Goal: Task Accomplishment & Management: Use online tool/utility

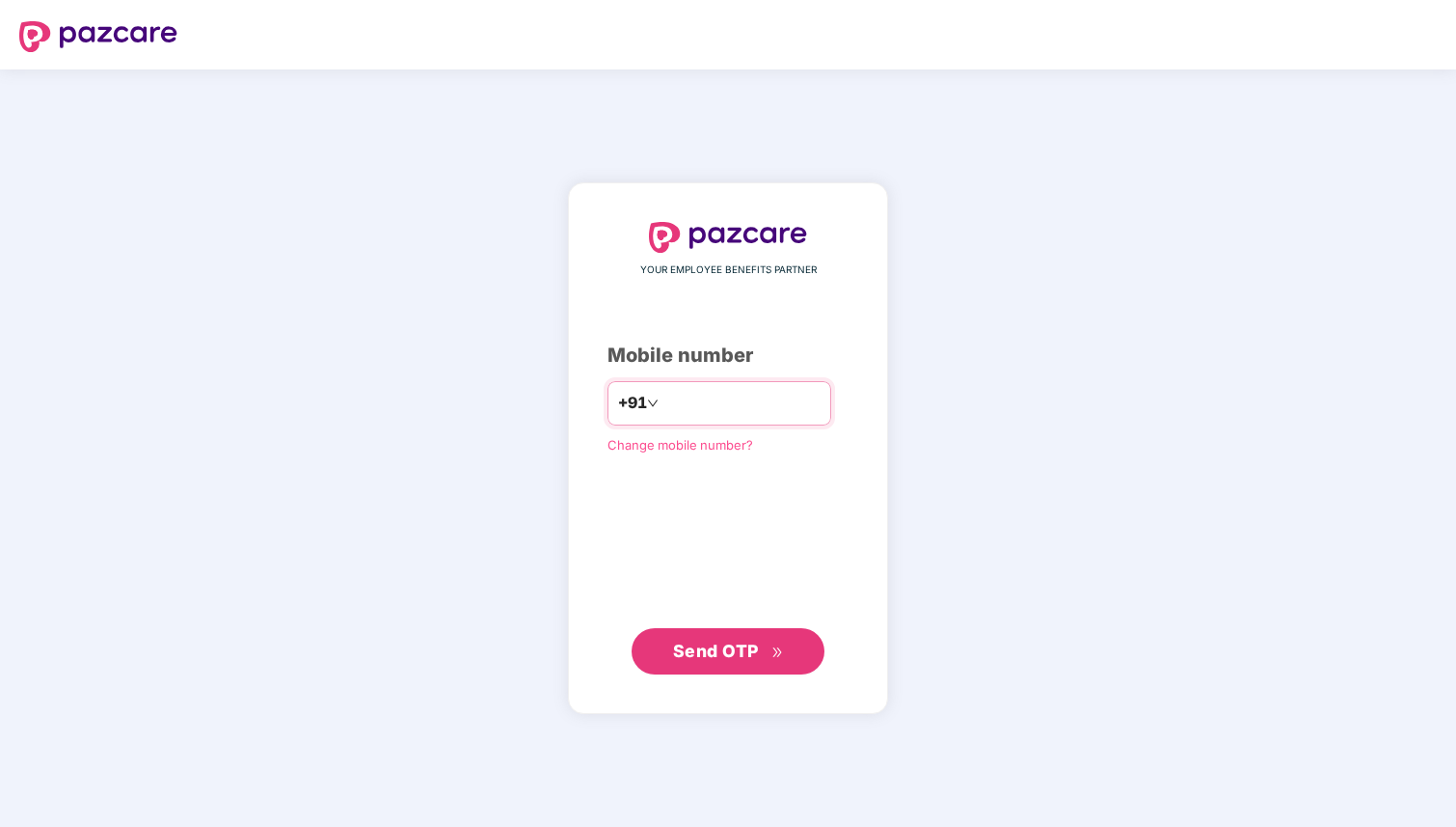
click at [694, 390] on input "number" at bounding box center [742, 403] width 158 height 31
type input "**********"
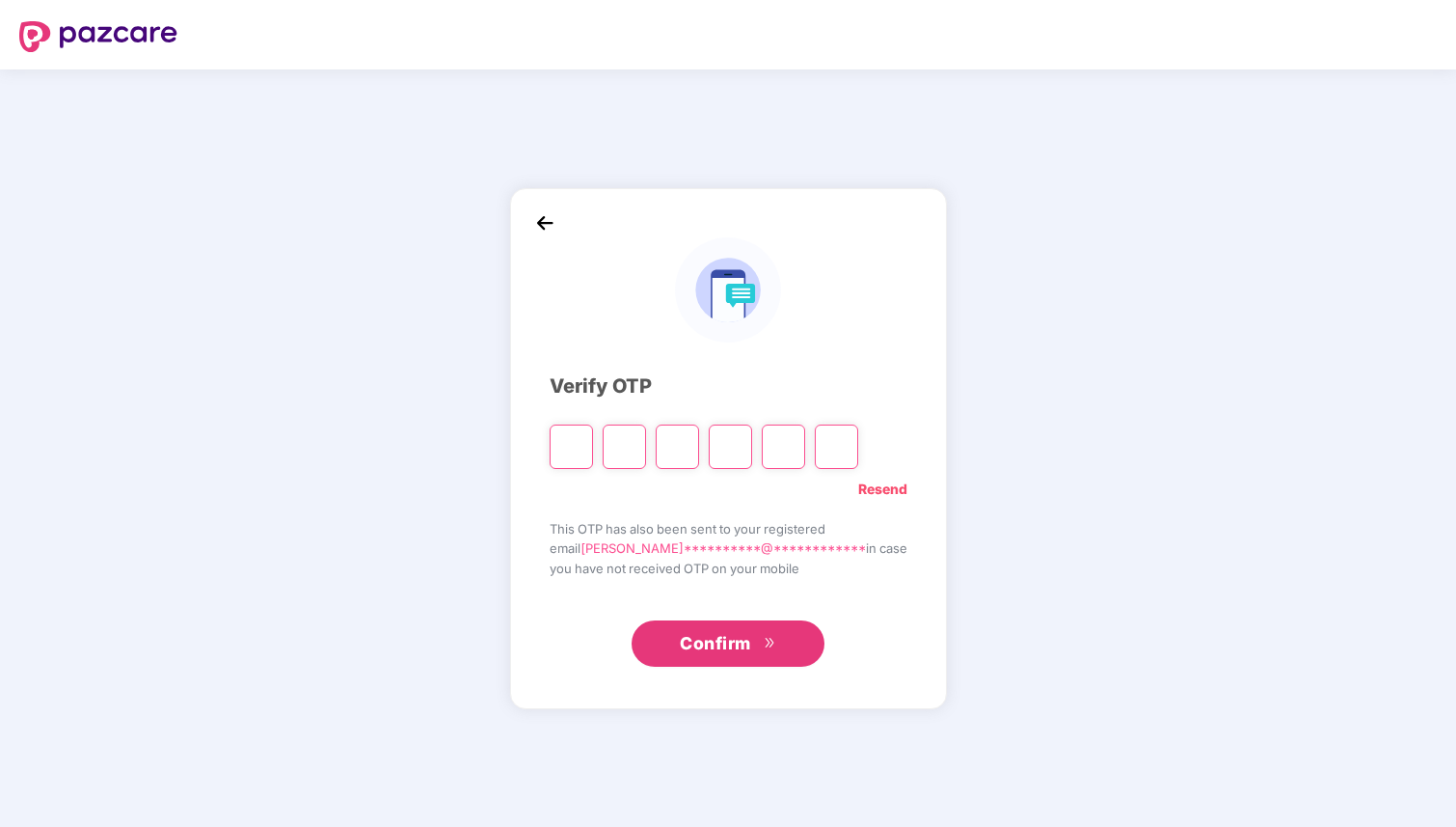
type input "*"
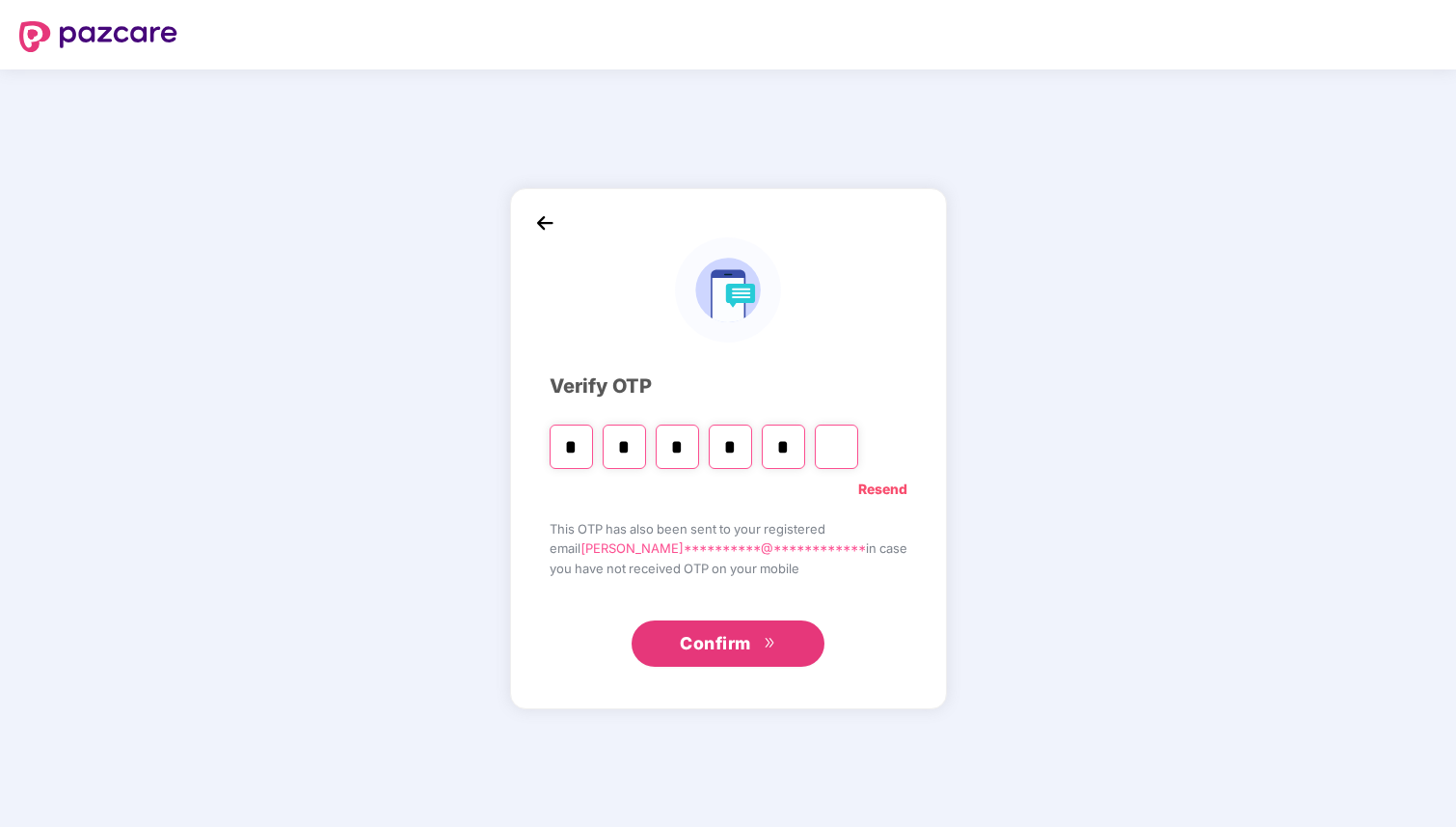
type input "*"
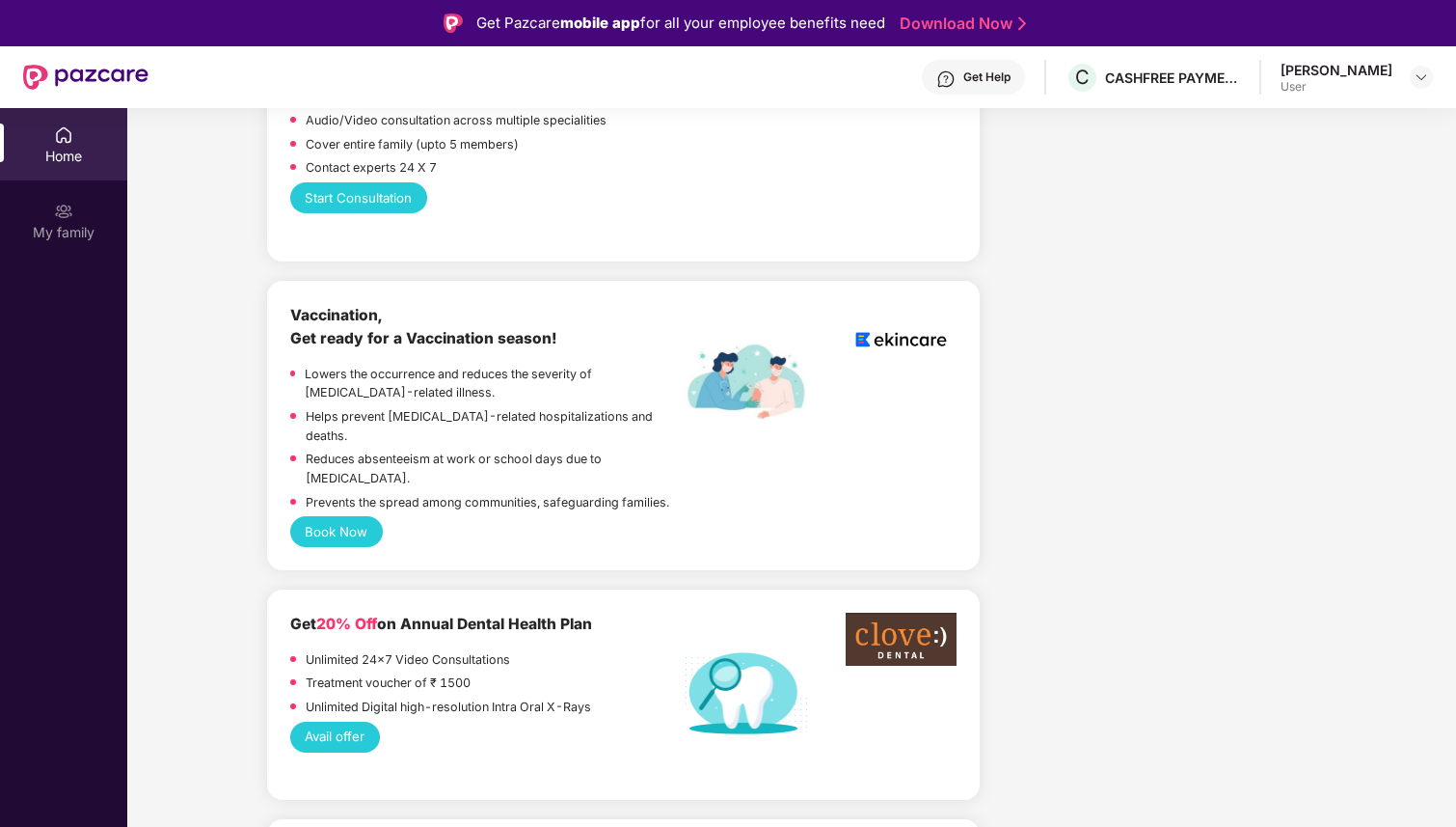
scroll to position [1042, 0]
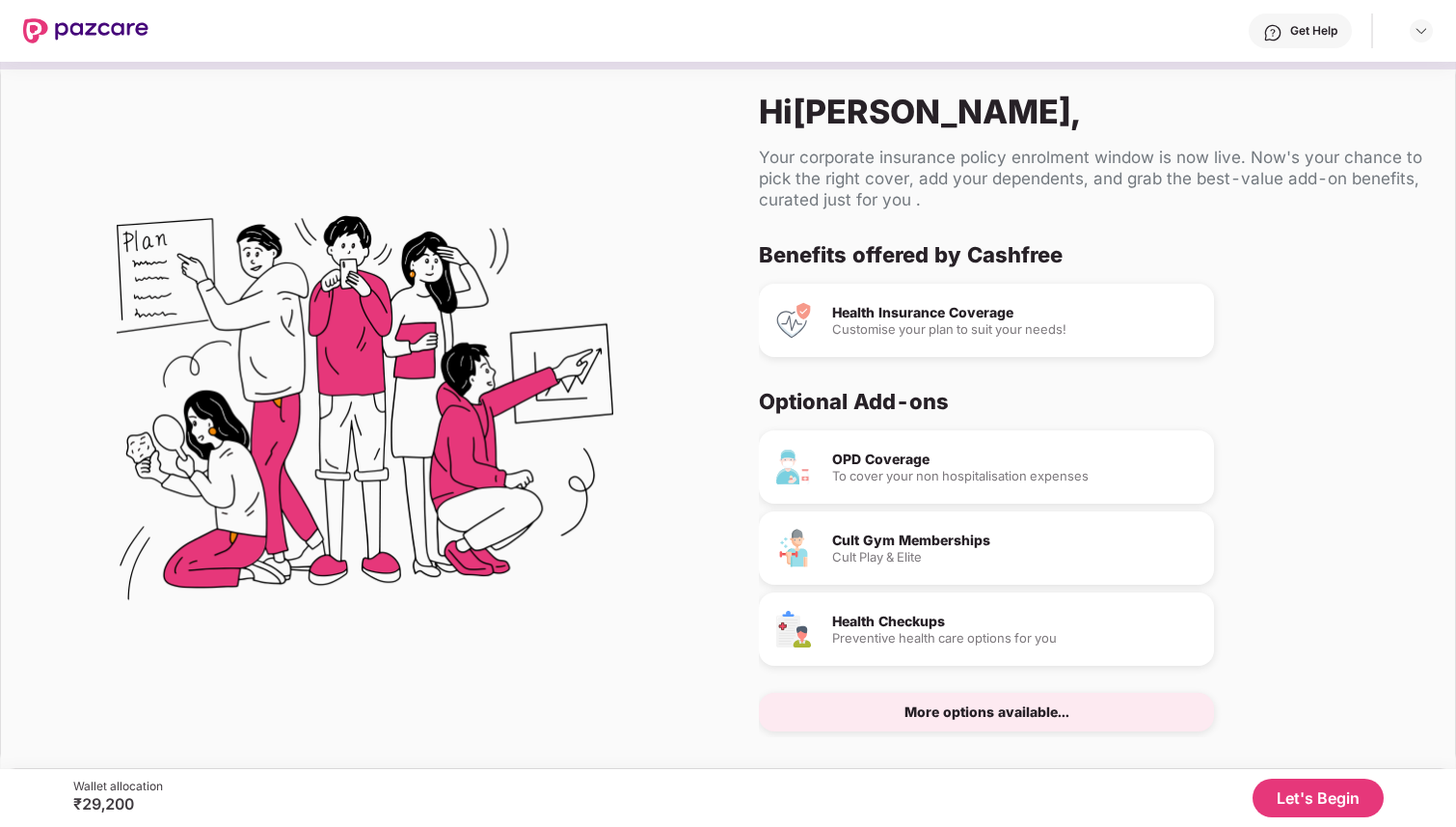
scroll to position [25, 0]
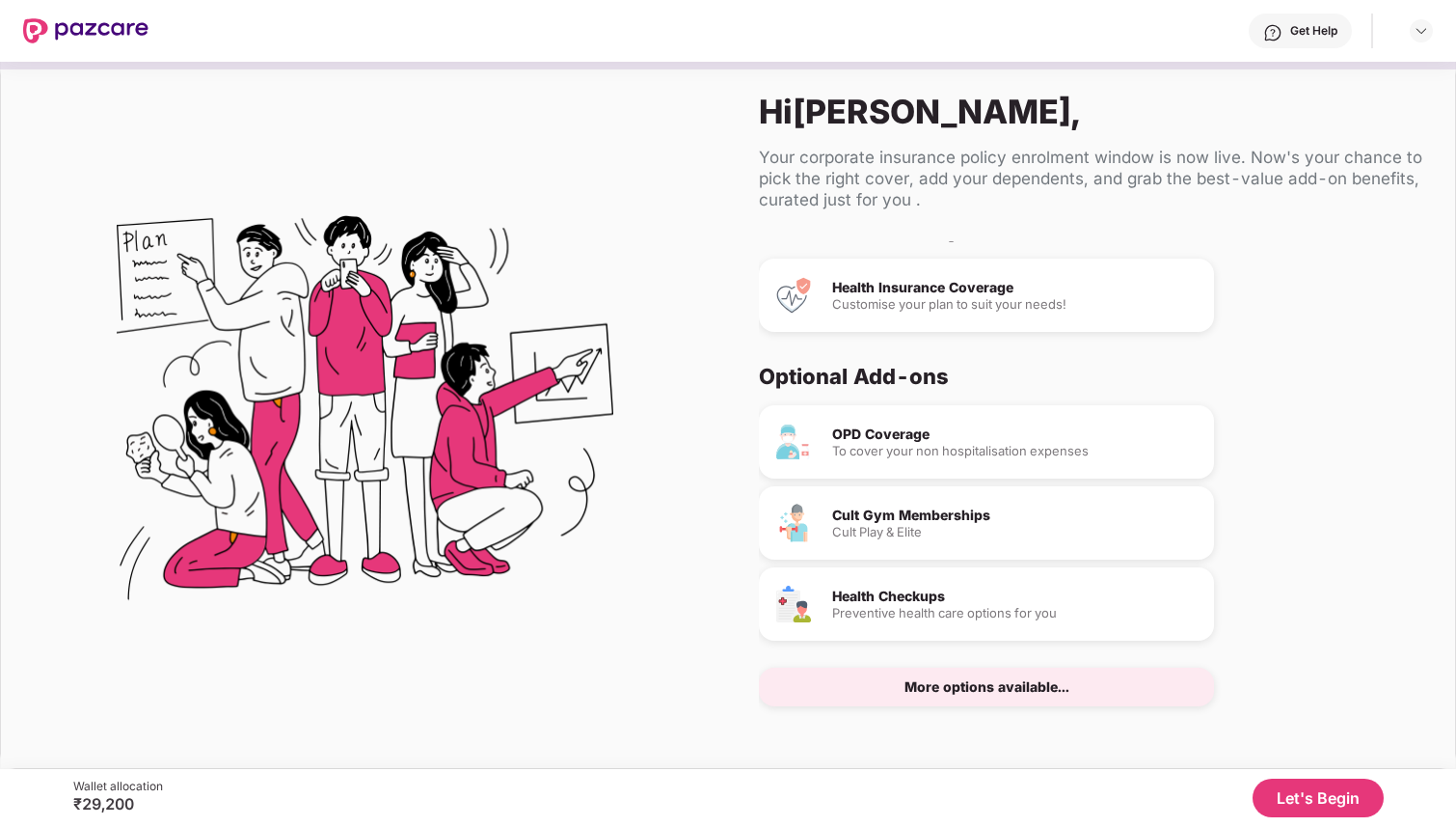
click at [1293, 786] on button "Let's Begin" at bounding box center [1318, 798] width 131 height 39
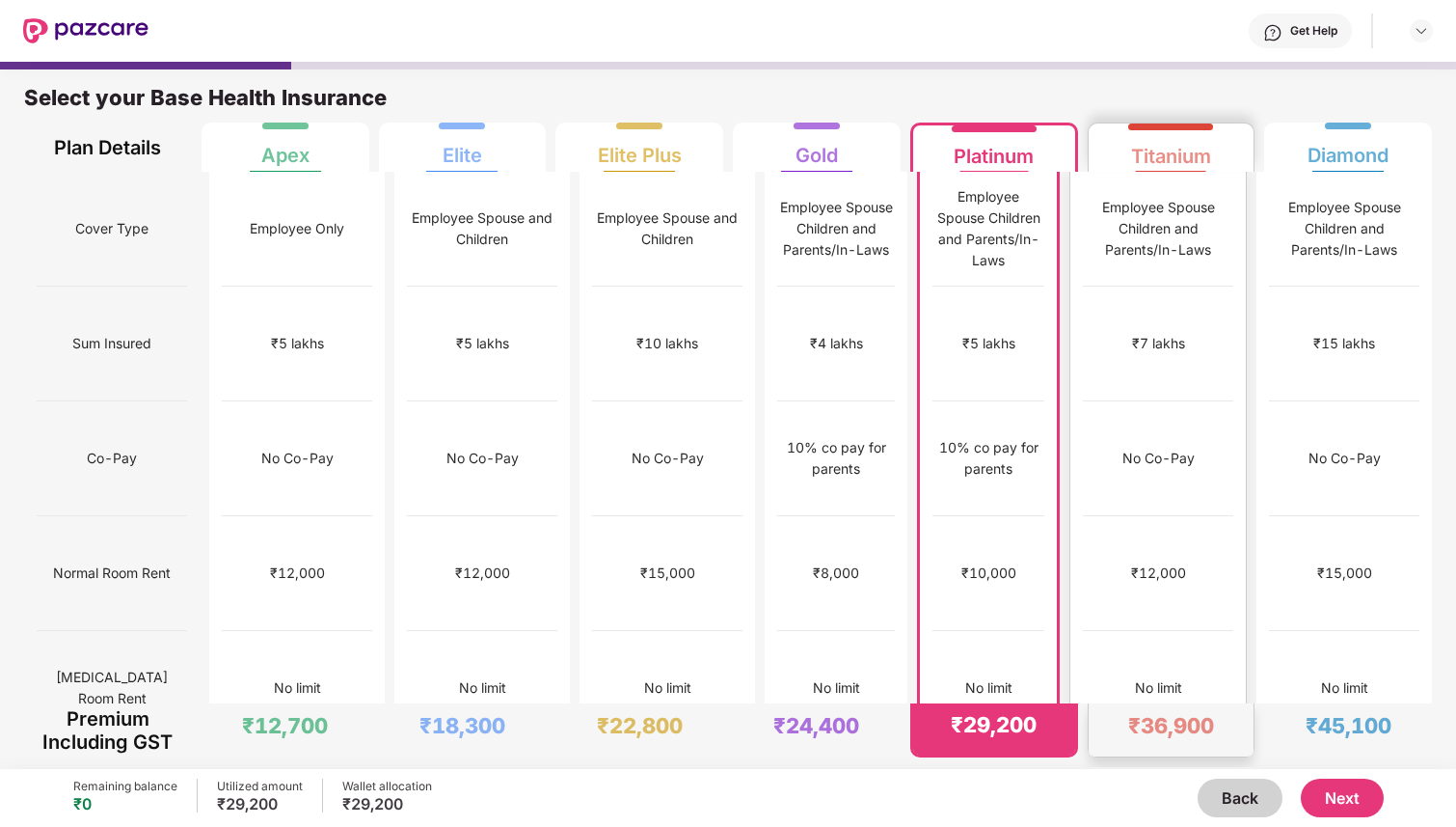
click at [1193, 516] on div "₹12,000" at bounding box center [1158, 573] width 151 height 115
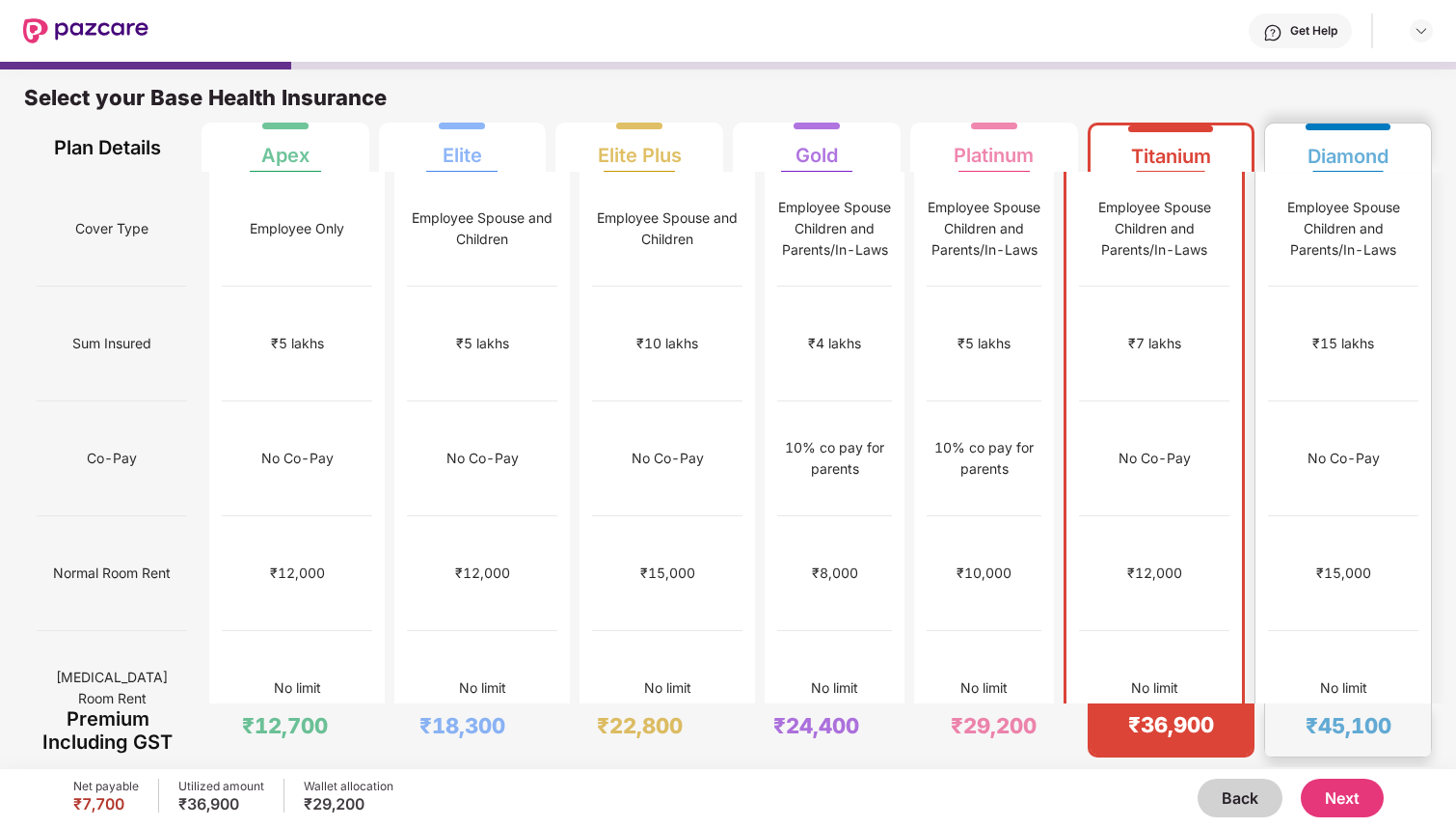
click at [1378, 442] on div "No Co-Pay" at bounding box center [1343, 458] width 151 height 115
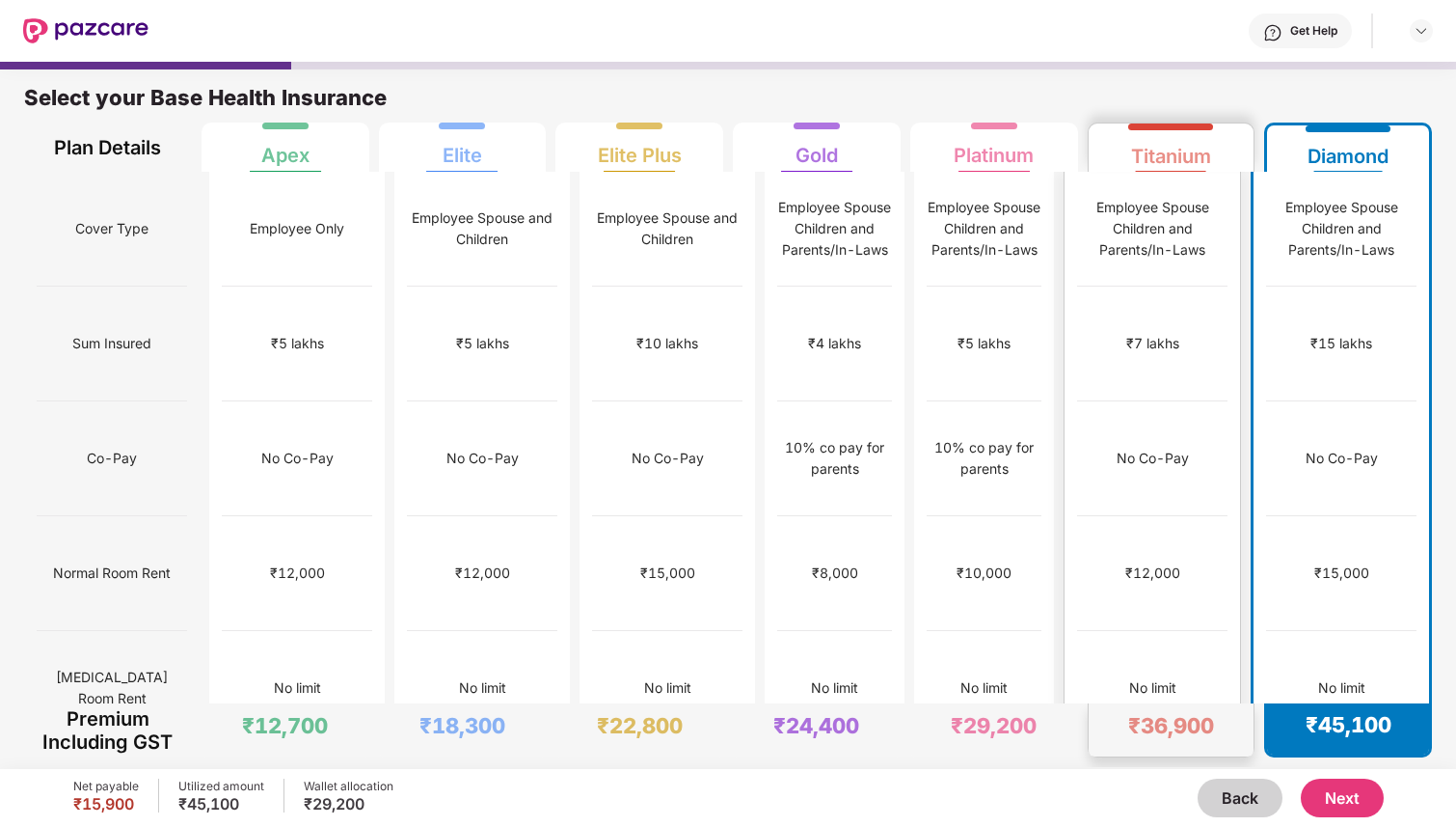
click at [1220, 428] on div "No Co-Pay" at bounding box center [1152, 458] width 151 height 115
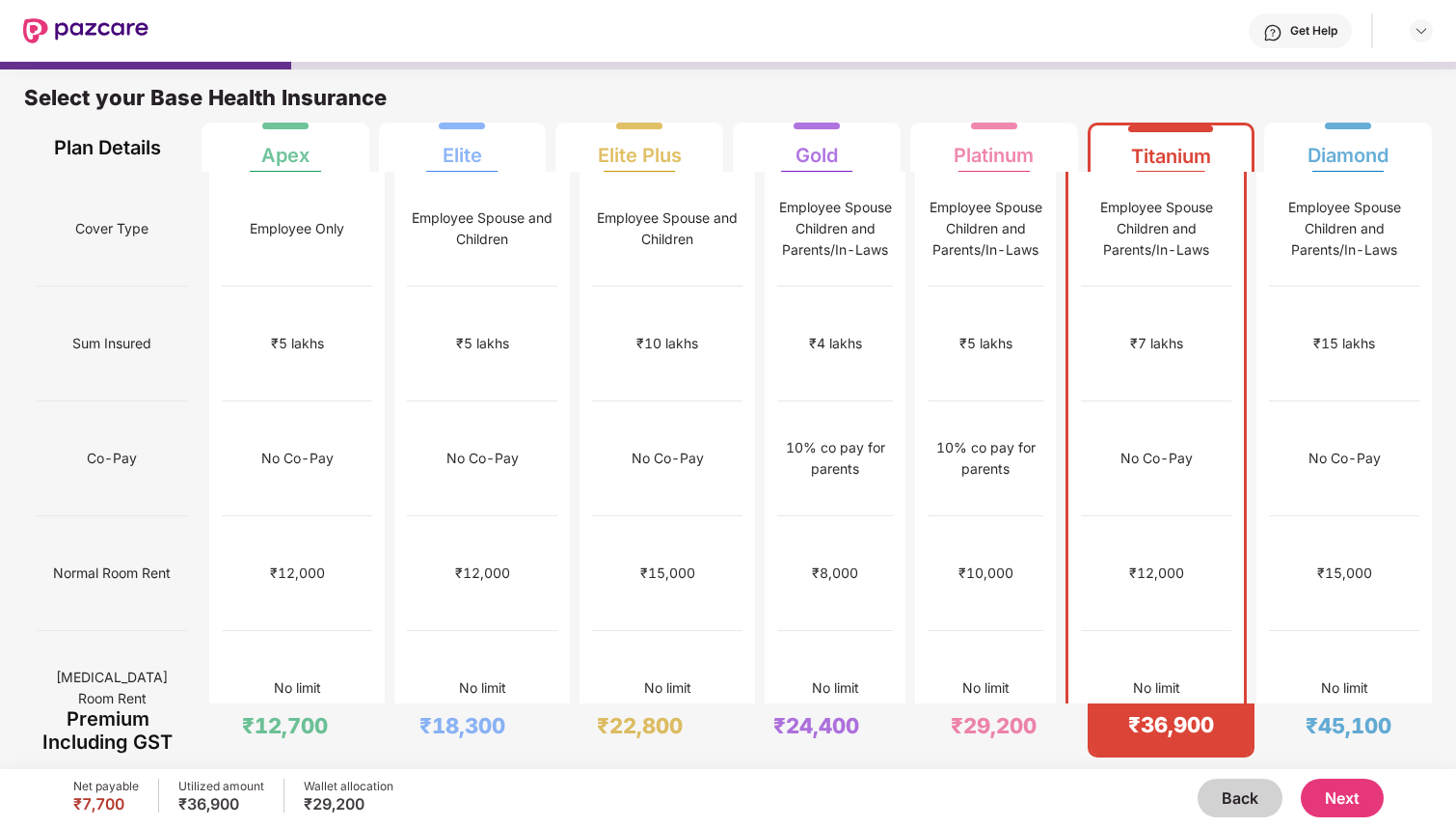
click at [1350, 799] on button "Next" at bounding box center [1342, 798] width 83 height 39
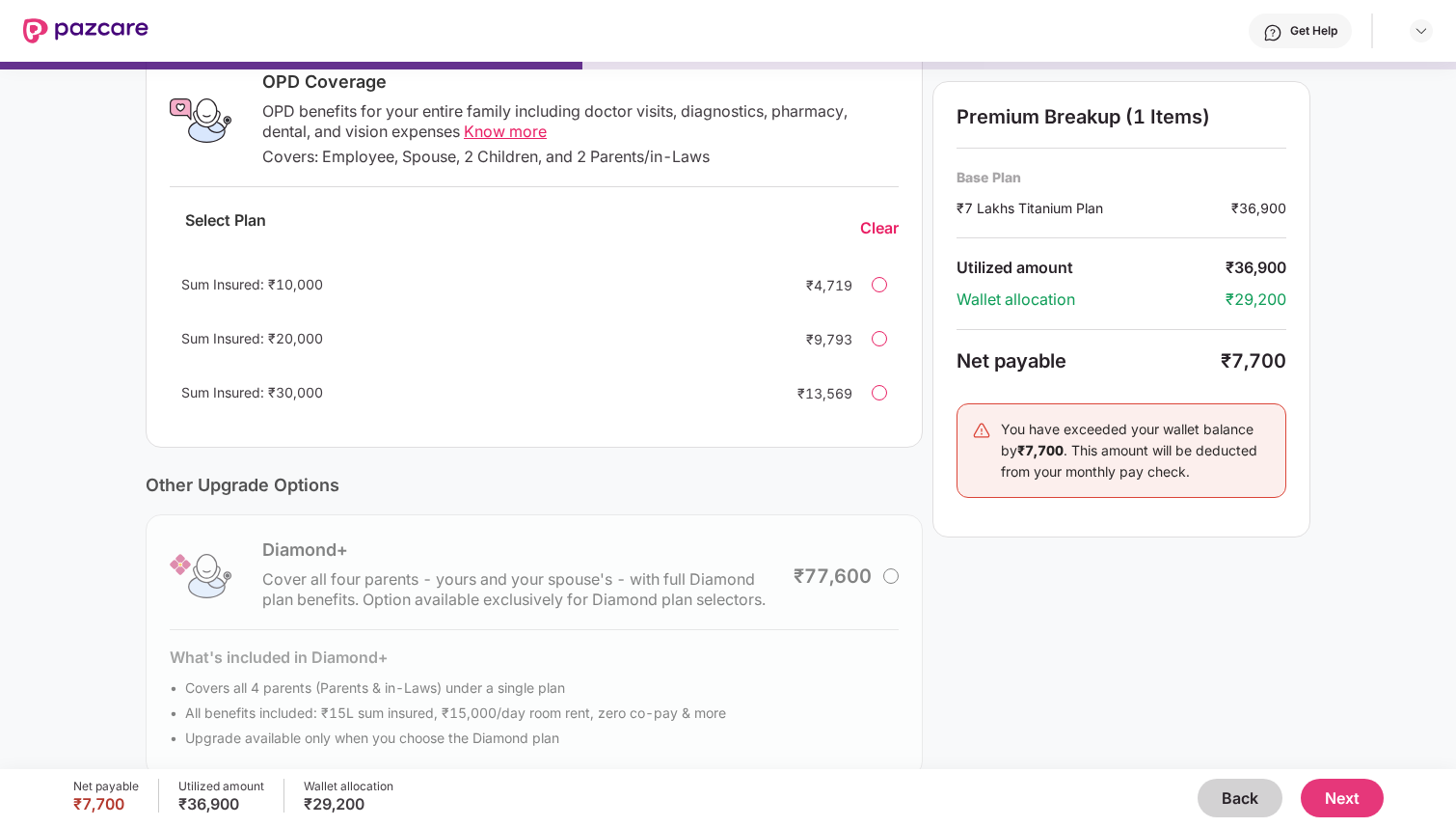
scroll to position [357, 0]
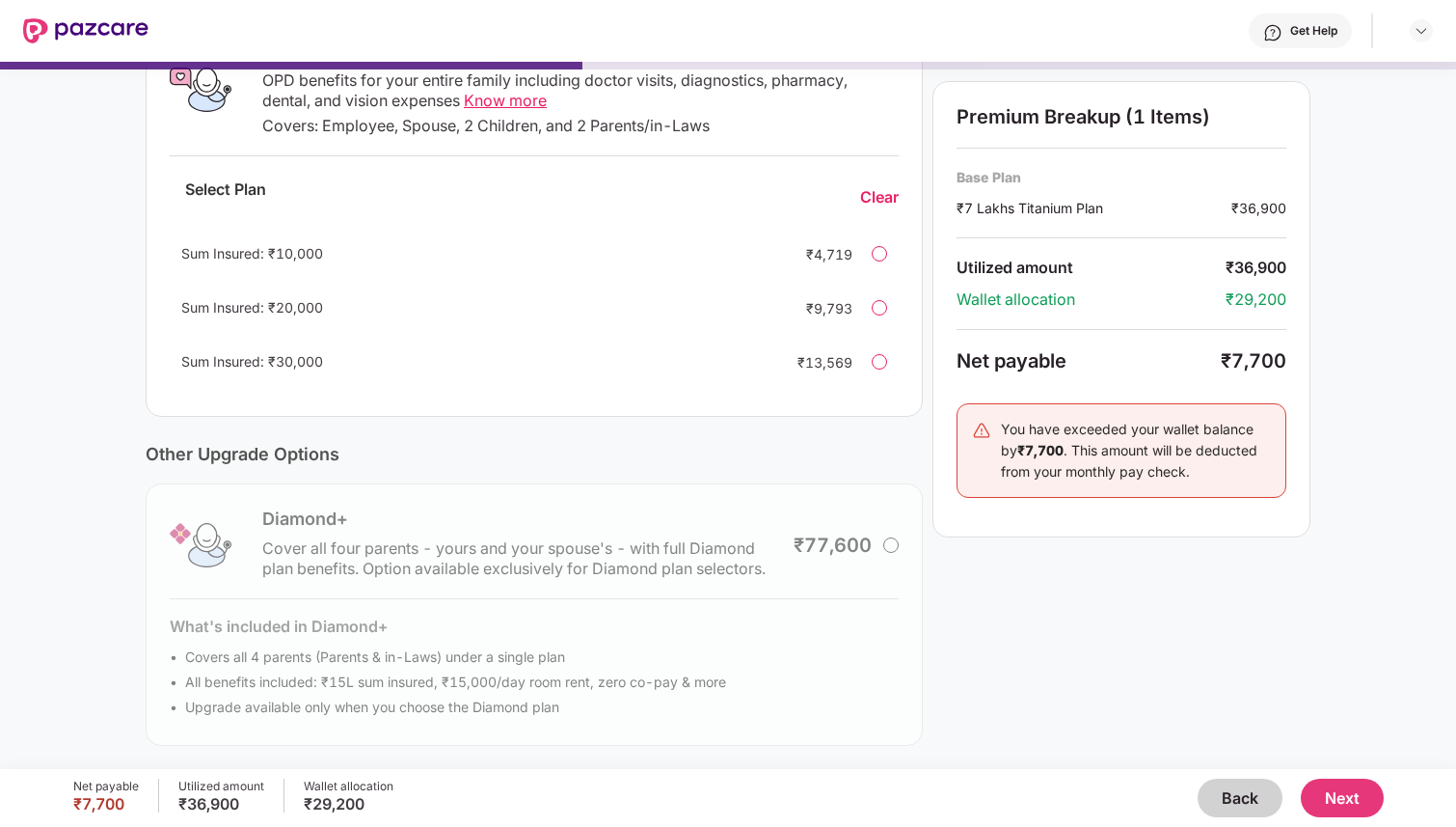
click at [1343, 791] on button "Next" at bounding box center [1342, 798] width 83 height 39
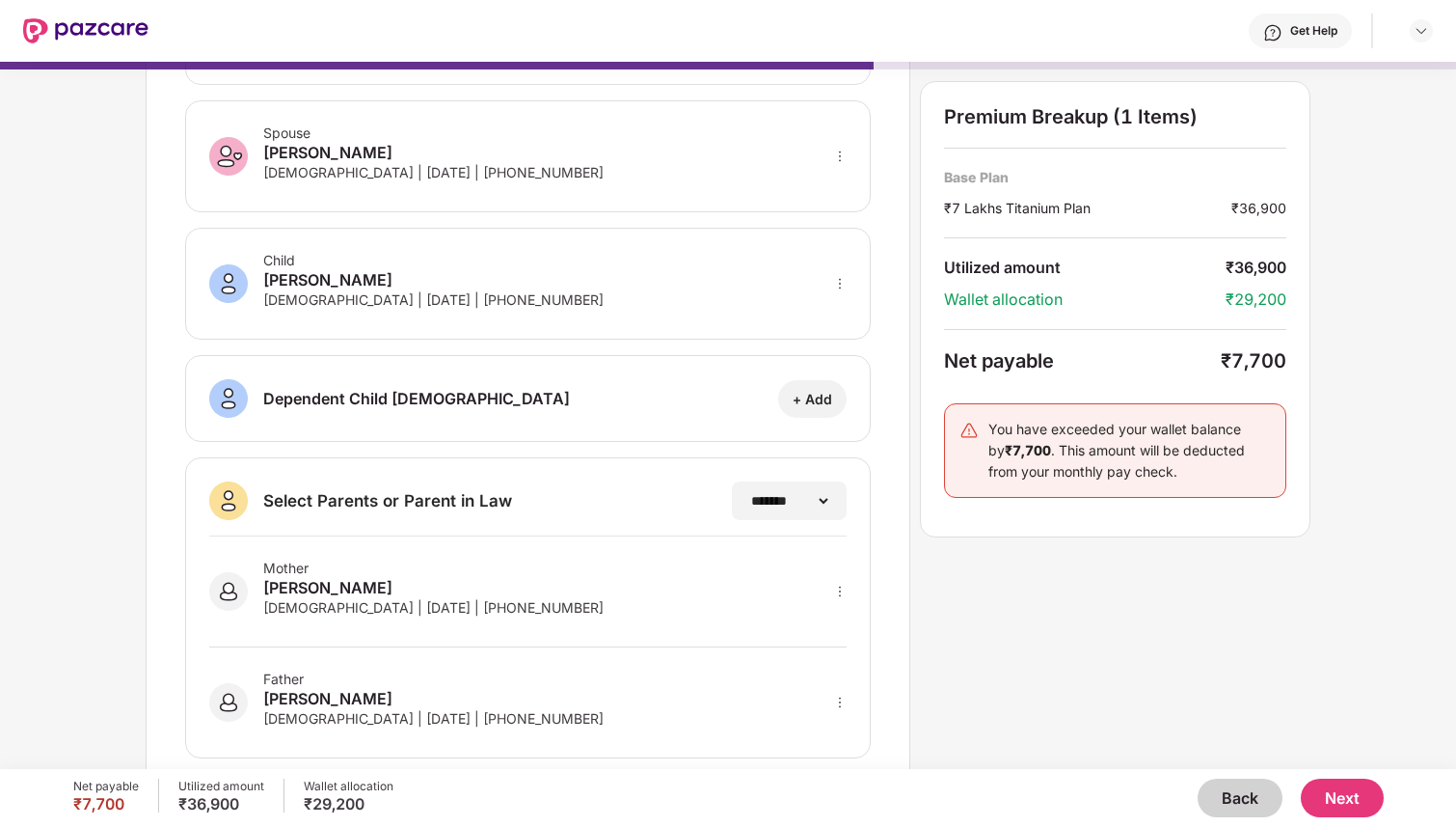
scroll to position [226, 0]
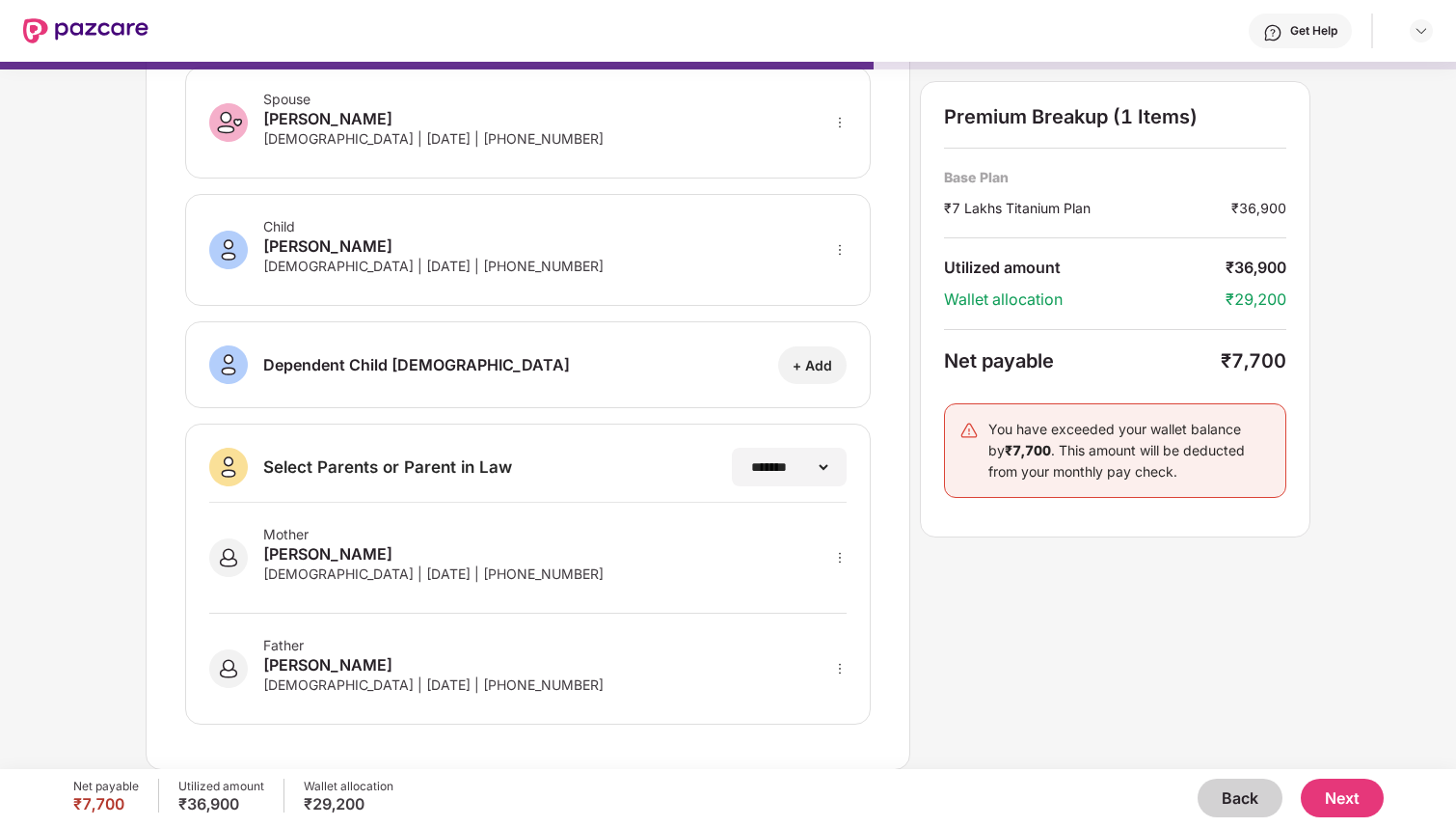
click at [1335, 805] on button "Next" at bounding box center [1342, 798] width 83 height 39
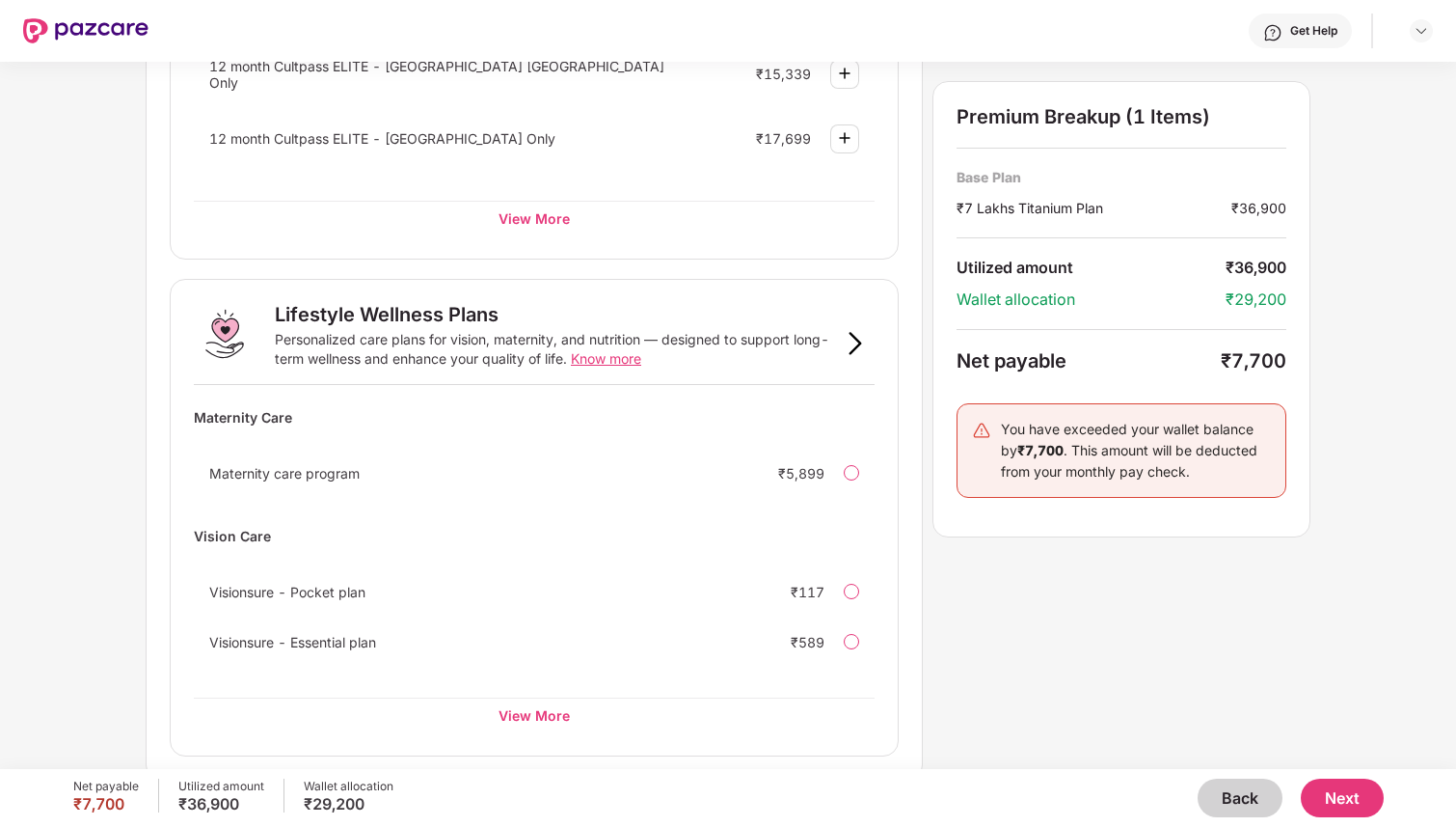
scroll to position [1054, 0]
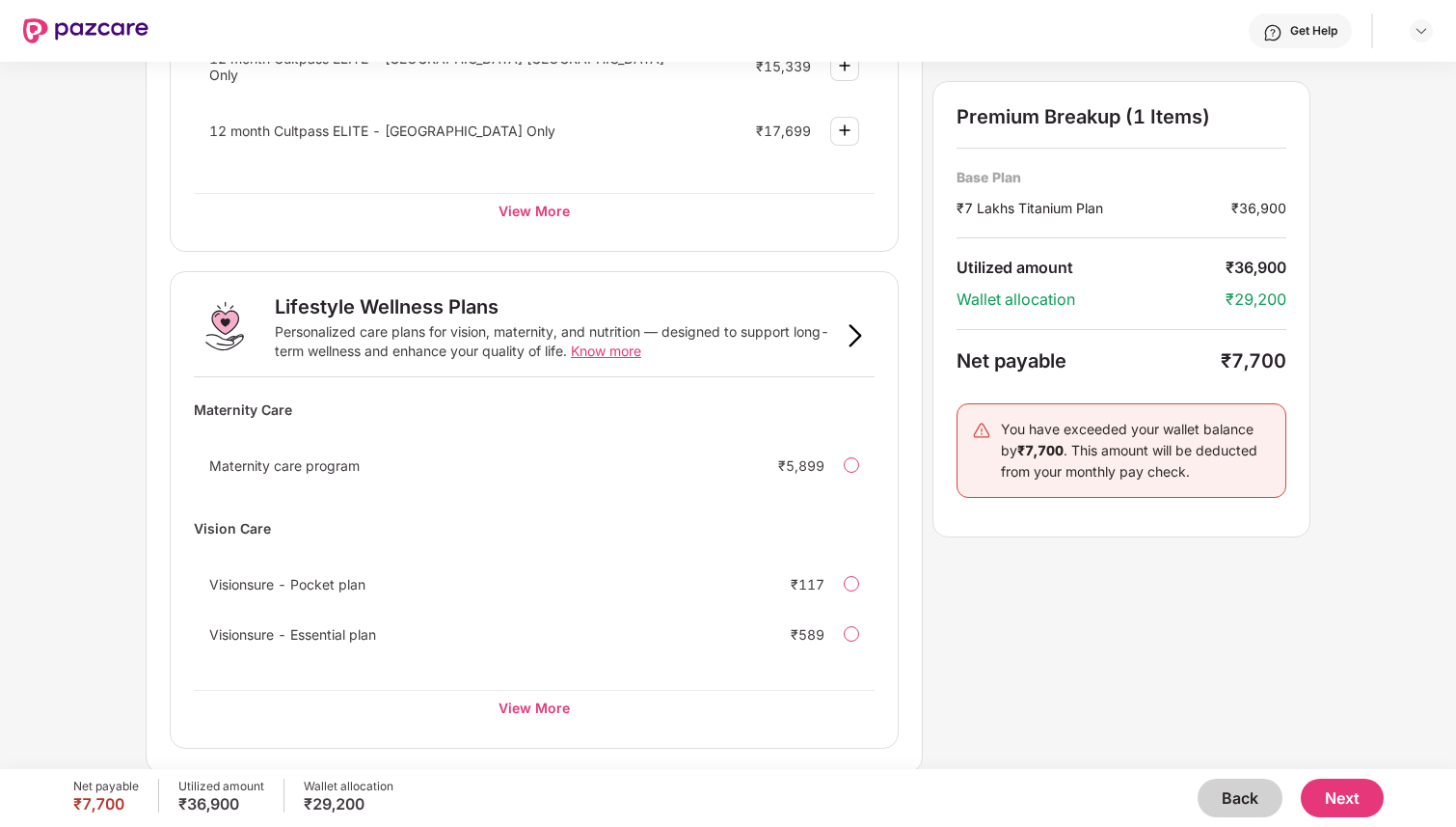
click at [1326, 795] on button "Next" at bounding box center [1342, 798] width 83 height 39
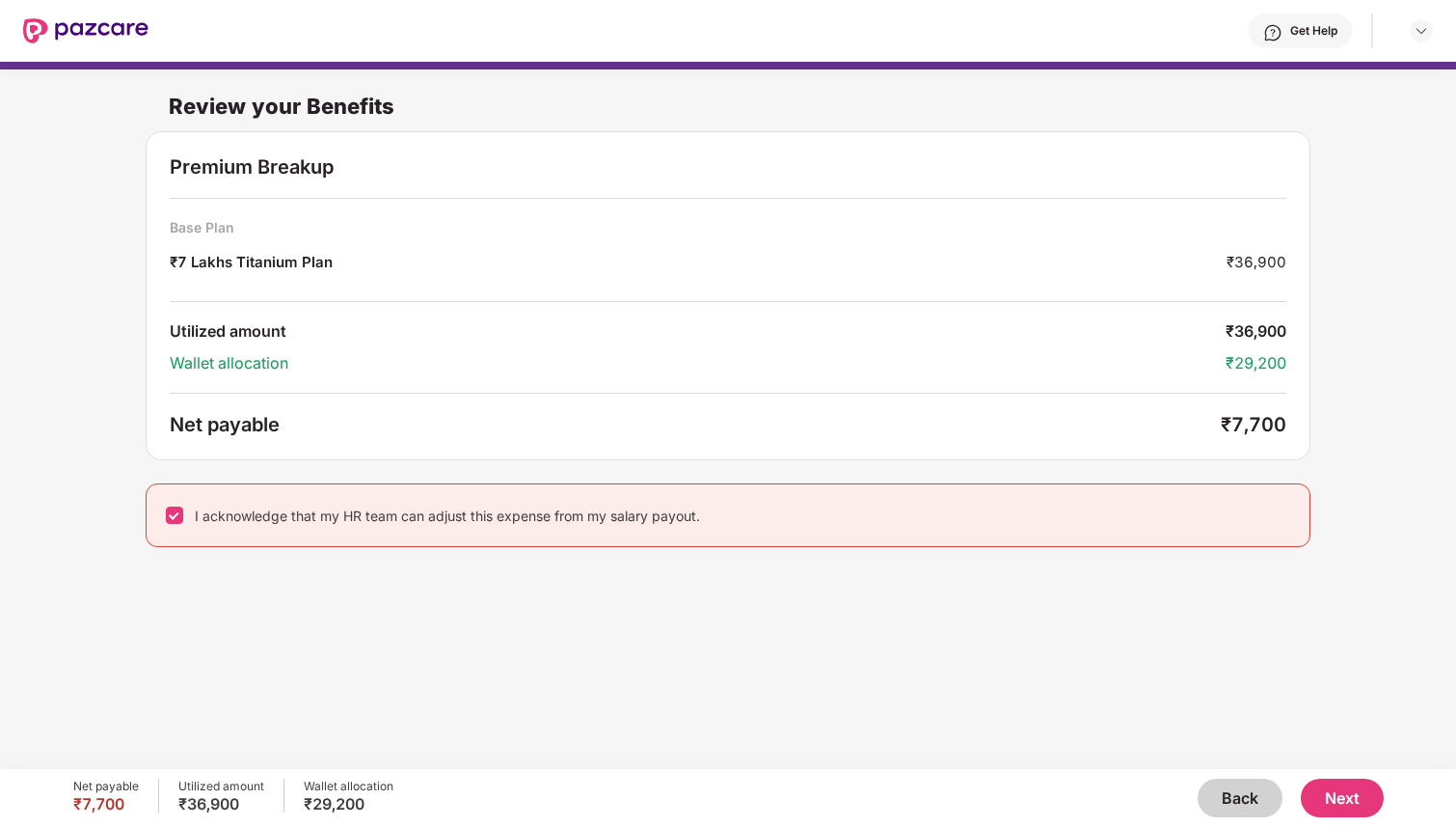
click at [1345, 783] on button "Next" at bounding box center [1342, 798] width 83 height 39
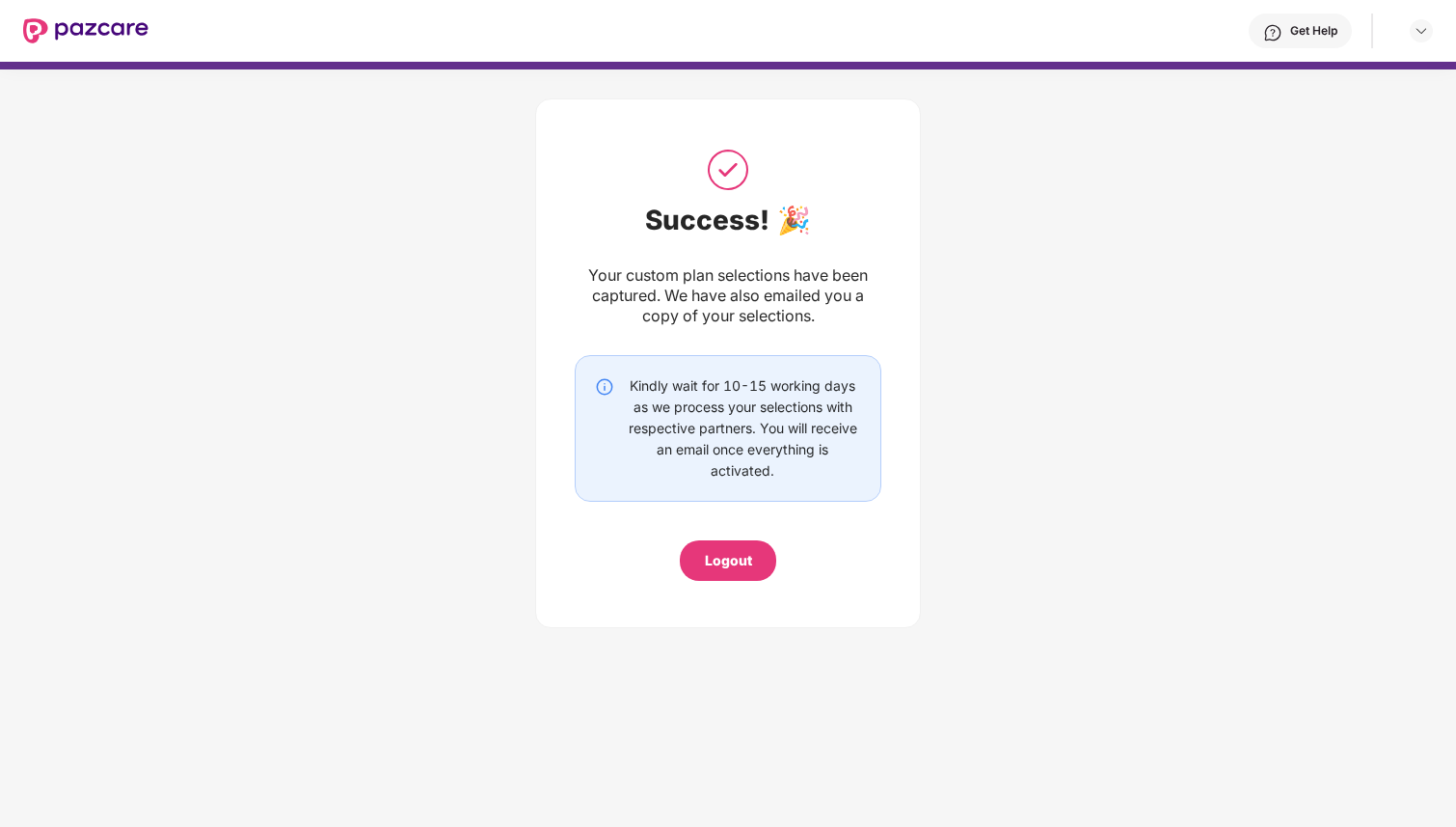
click at [734, 558] on div "Logout" at bounding box center [728, 561] width 47 height 21
